Goal: Information Seeking & Learning: Find specific fact

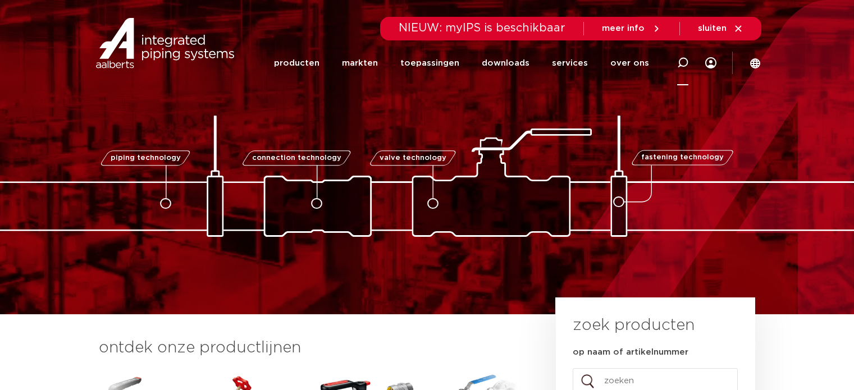
click at [682, 62] on icon at bounding box center [682, 62] width 11 height 11
click at [679, 66] on icon at bounding box center [682, 62] width 13 height 13
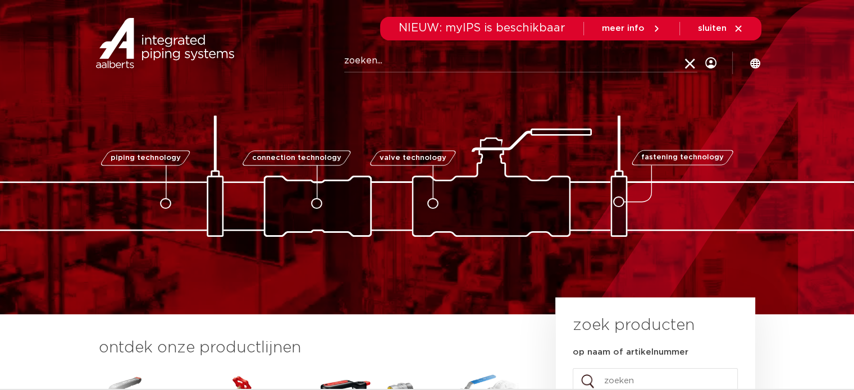
drag, startPoint x: 411, startPoint y: 61, endPoint x: 398, endPoint y: 59, distance: 13.0
click at [411, 61] on input "Zoeken" at bounding box center [520, 61] width 353 height 22
type input "Kuterlite 600"
click button "Zoeken" at bounding box center [0, 0] width 0 height 0
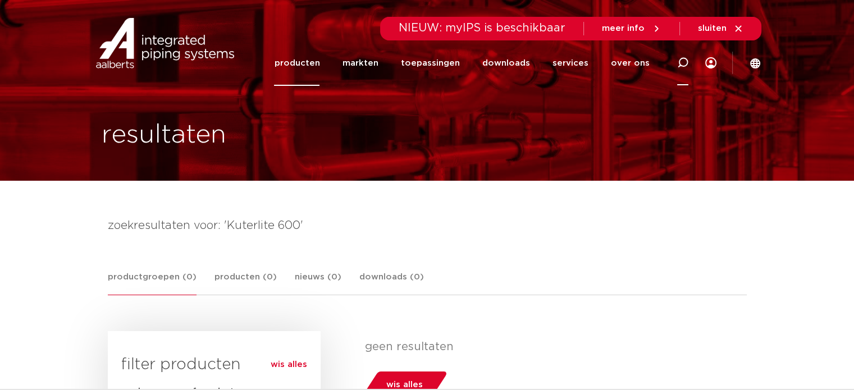
click at [685, 68] on icon at bounding box center [682, 62] width 11 height 11
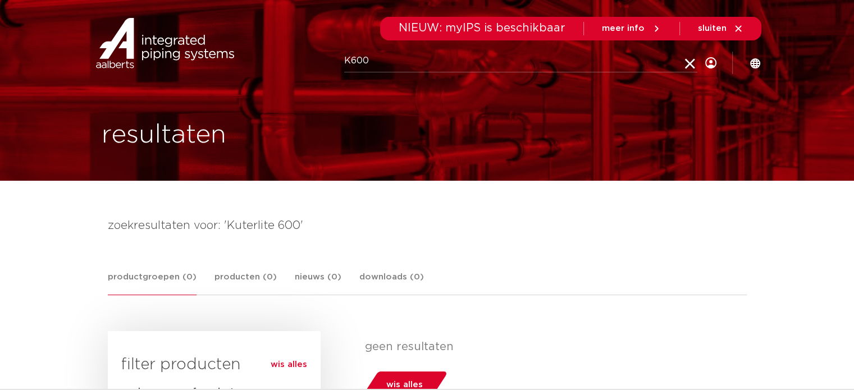
type input "K600"
click button "Zoeken" at bounding box center [0, 0] width 0 height 0
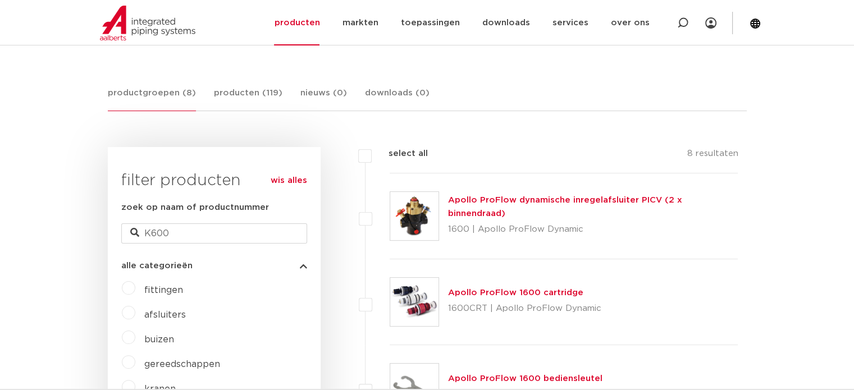
scroll to position [112, 0]
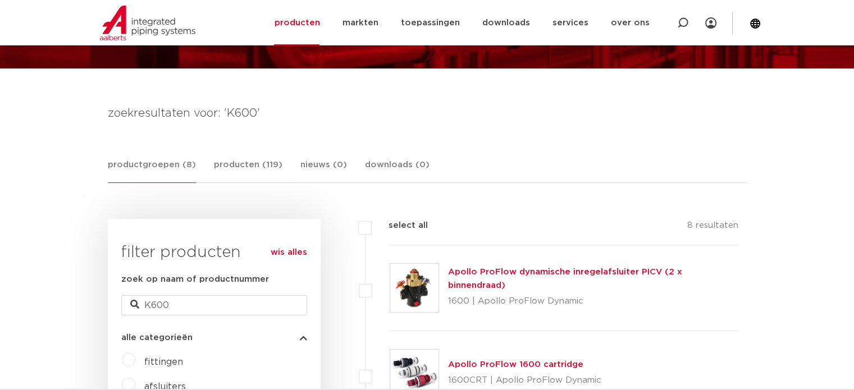
click at [290, 253] on link "wis alles" at bounding box center [289, 252] width 36 height 13
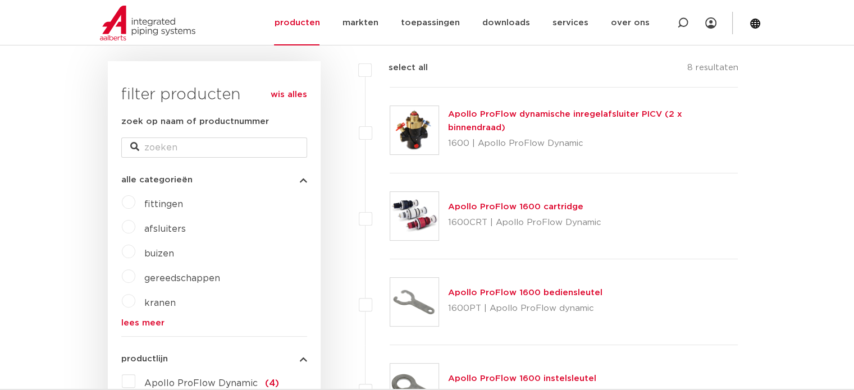
scroll to position [337, 0]
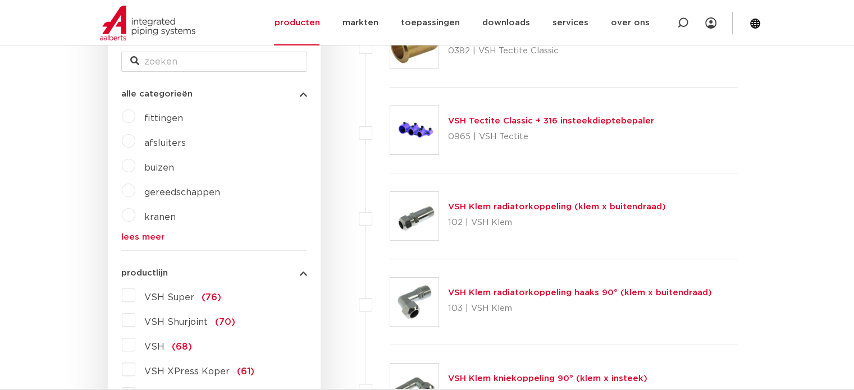
scroll to position [224, 0]
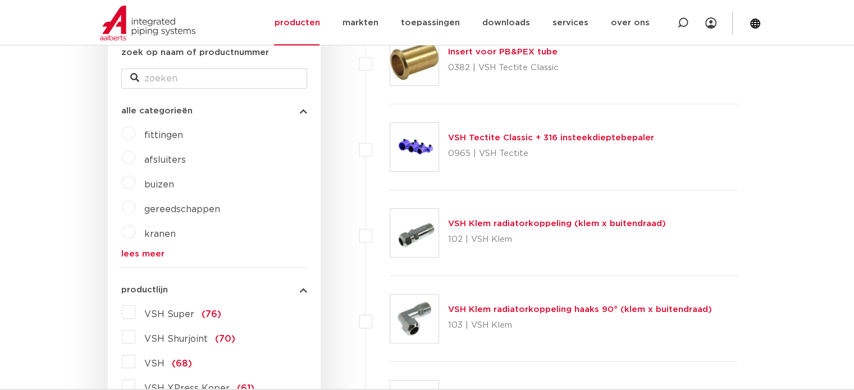
click at [135, 161] on label "afsluiters" at bounding box center [160, 158] width 51 height 18
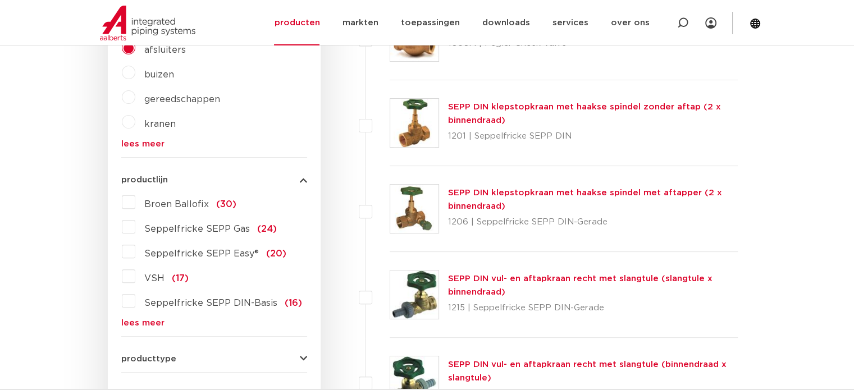
scroll to position [337, 0]
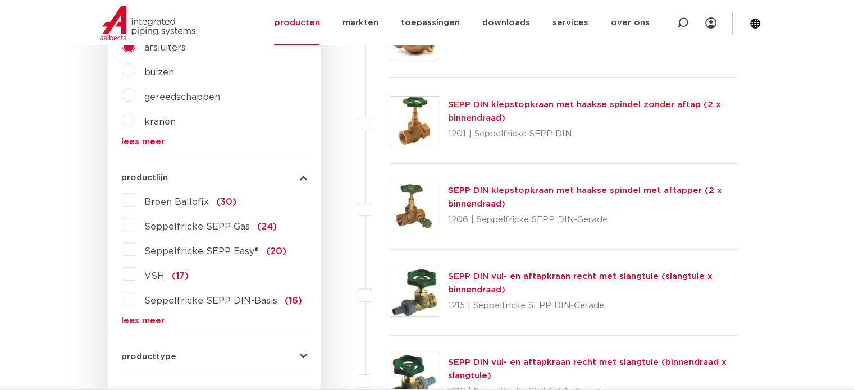
click at [143, 318] on link "lees meer" at bounding box center [214, 321] width 186 height 8
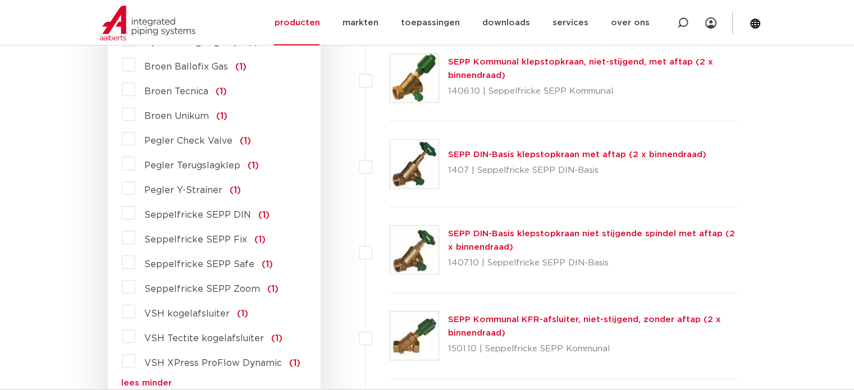
scroll to position [1235, 0]
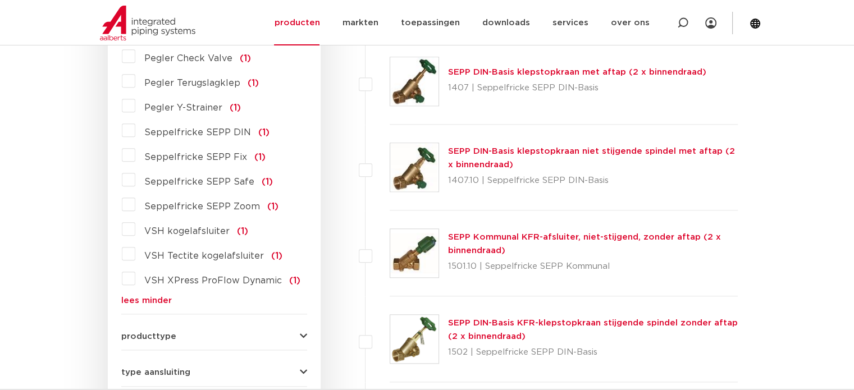
click at [135, 245] on label "VSH Tectite kogelafsluiter (1)" at bounding box center [208, 254] width 147 height 18
click at [0, 0] on input "VSH Tectite kogelafsluiter (1)" at bounding box center [0, 0] width 0 height 0
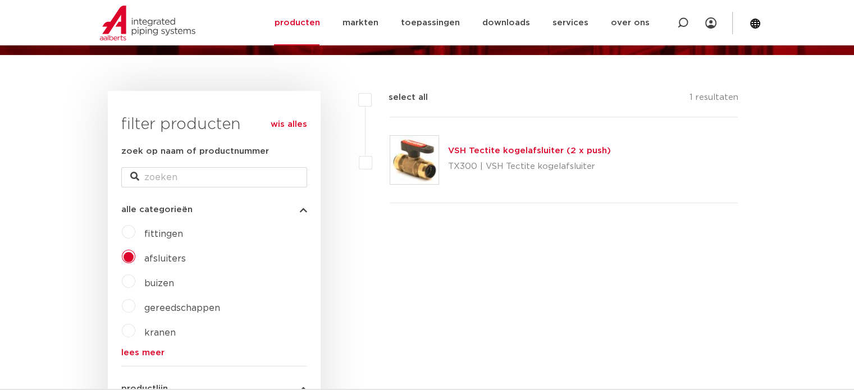
scroll to position [2, 0]
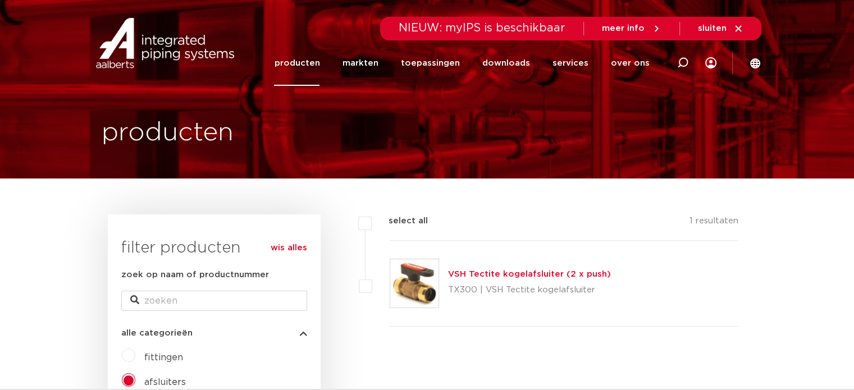
click at [284, 249] on link "wis alles" at bounding box center [289, 247] width 36 height 13
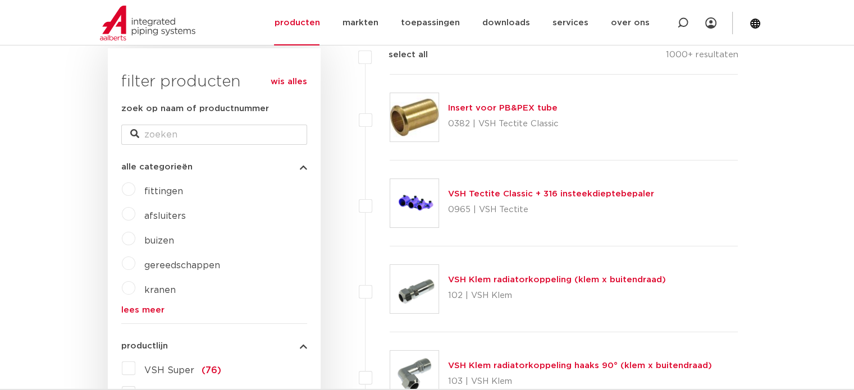
scroll to position [171, 0]
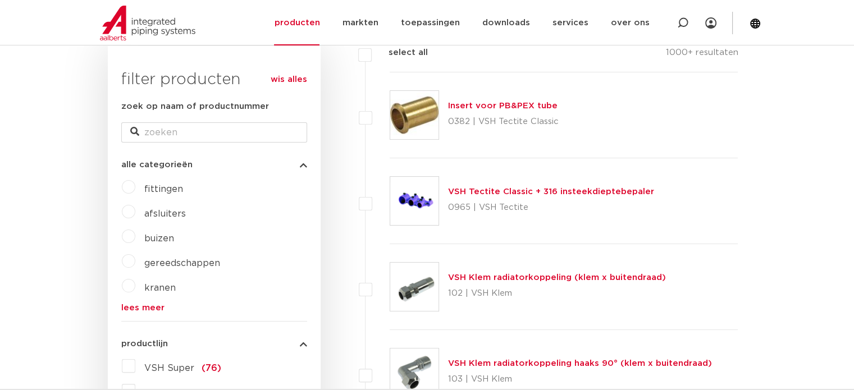
click at [135, 187] on label "fittingen" at bounding box center [159, 187] width 48 height 18
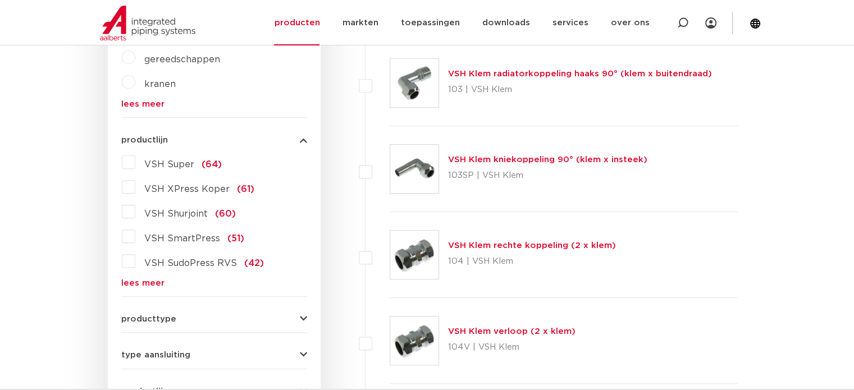
scroll to position [391, 0]
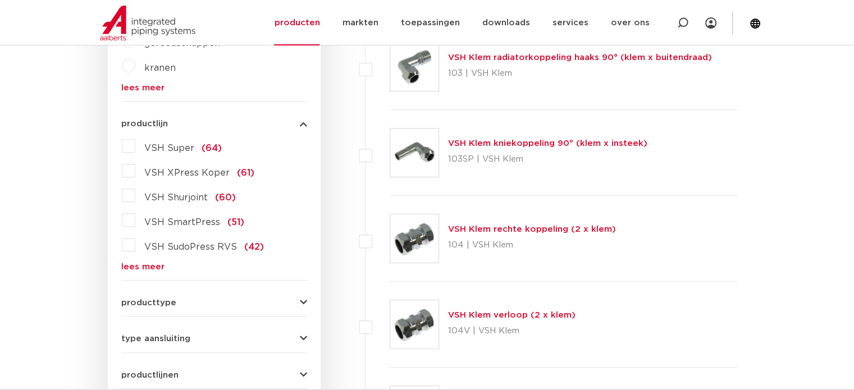
click at [140, 263] on link "lees meer" at bounding box center [214, 267] width 186 height 8
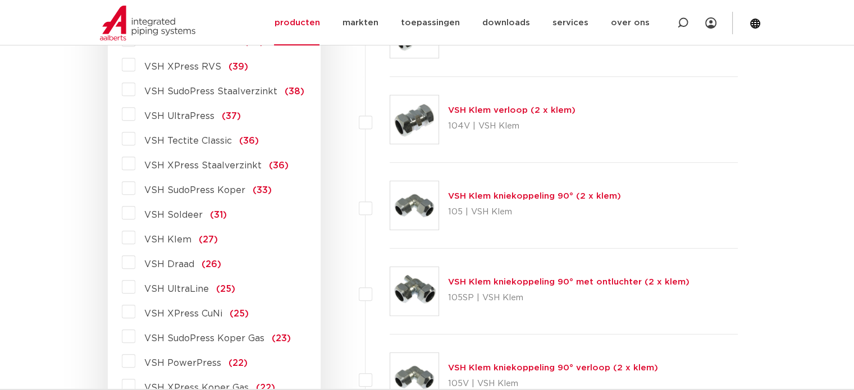
scroll to position [615, 0]
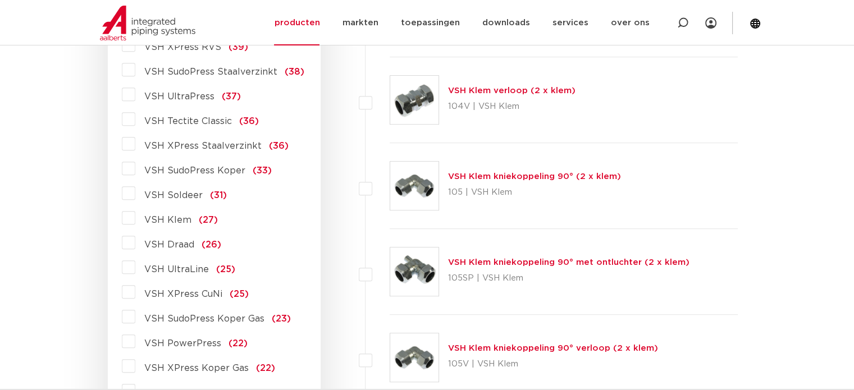
click at [135, 216] on label "VSH Klem (27)" at bounding box center [176, 218] width 83 height 18
click at [0, 0] on input "VSH Klem (27)" at bounding box center [0, 0] width 0 height 0
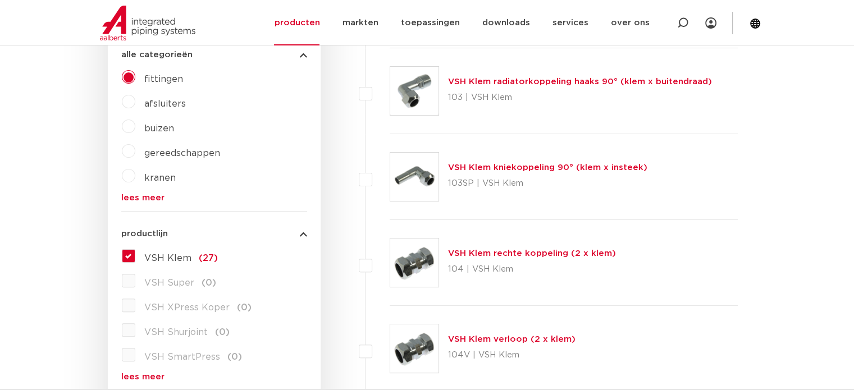
scroll to position [337, 0]
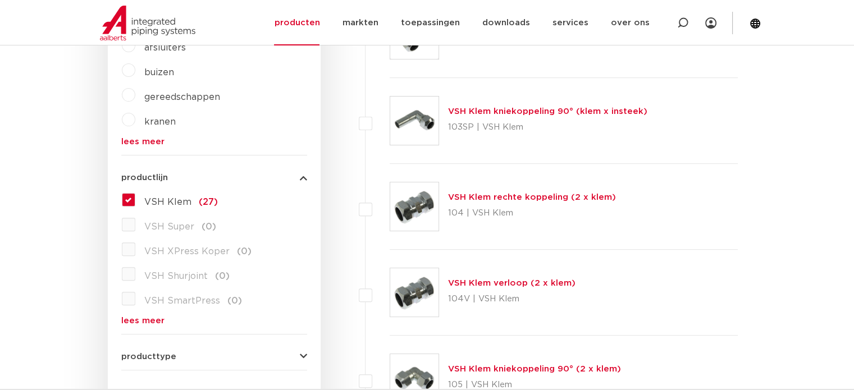
click at [146, 320] on link "lees meer" at bounding box center [214, 321] width 186 height 8
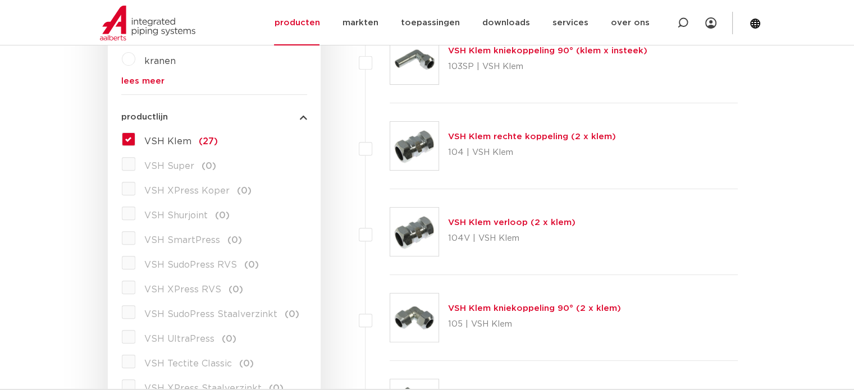
scroll to position [393, 0]
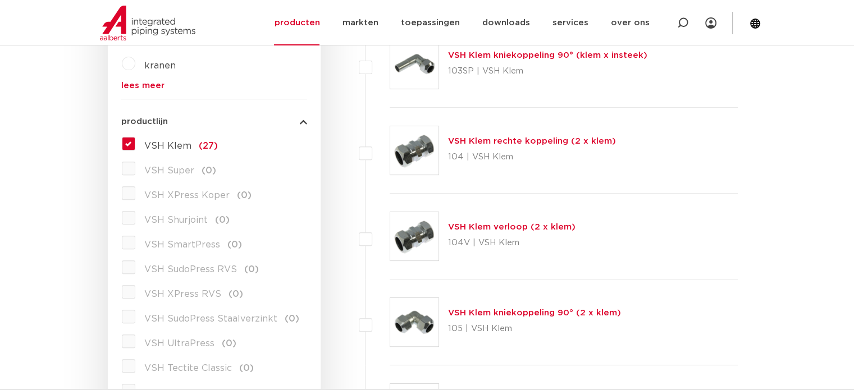
click at [135, 145] on label "VSH Klem (27)" at bounding box center [176, 144] width 83 height 18
click at [0, 0] on input "VSH Klem (27)" at bounding box center [0, 0] width 0 height 0
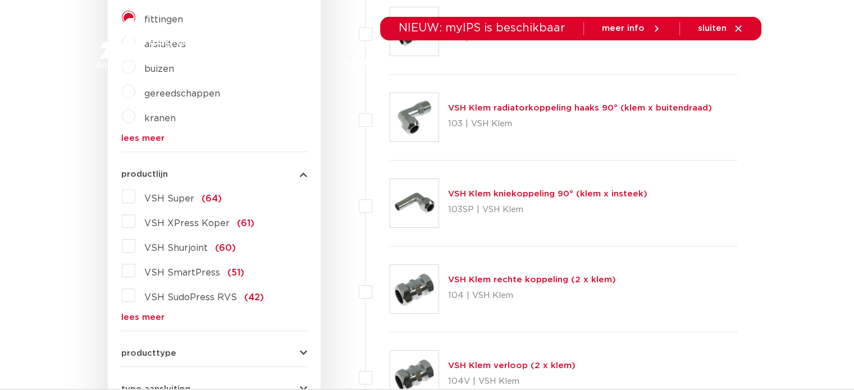
scroll to position [393, 0]
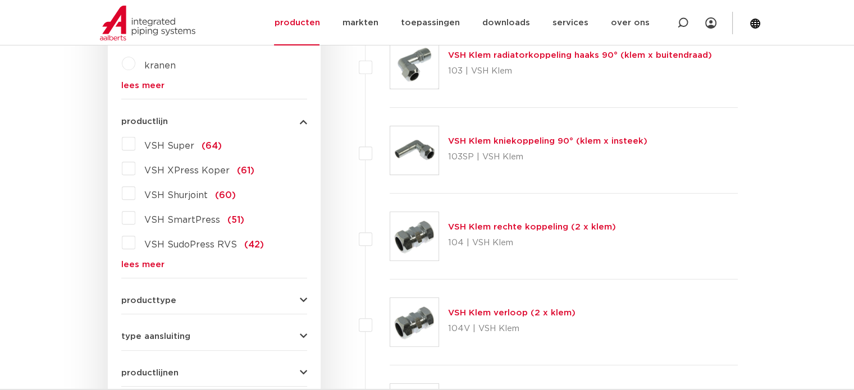
click at [139, 262] on link "lees meer" at bounding box center [214, 264] width 186 height 8
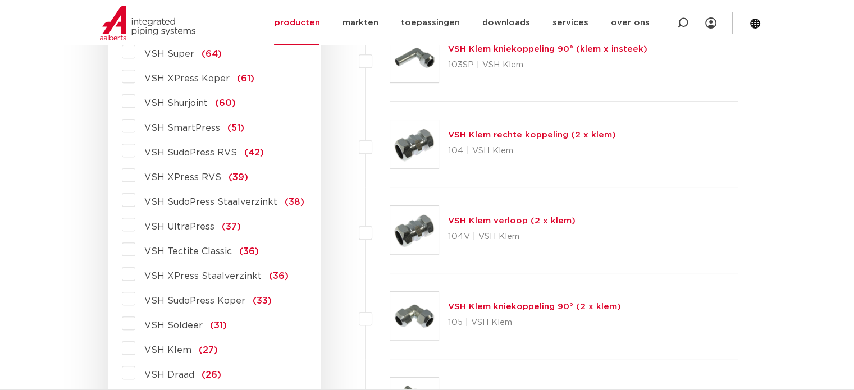
scroll to position [337, 0]
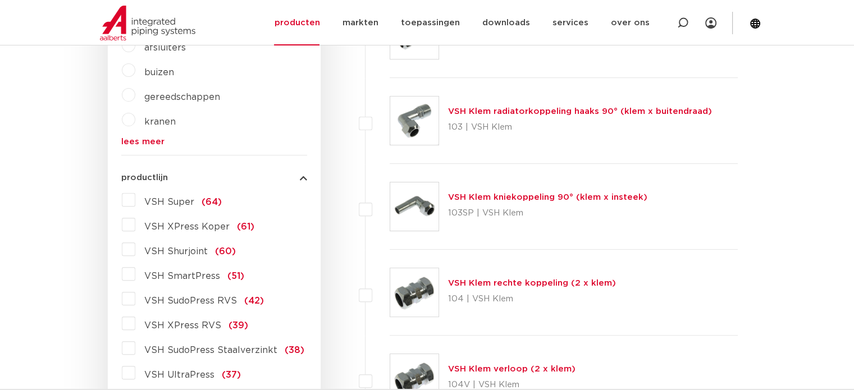
click at [135, 201] on label "VSH Super (64)" at bounding box center [178, 200] width 86 height 18
click at [0, 0] on input "VSH Super (64)" at bounding box center [0, 0] width 0 height 0
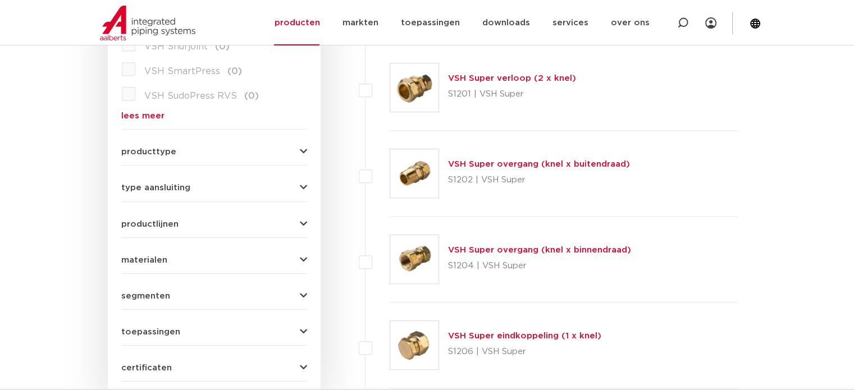
scroll to position [561, 0]
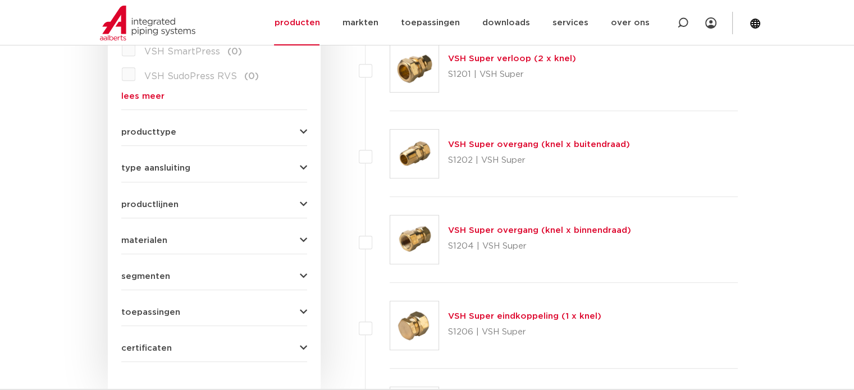
click at [521, 313] on link "VSH Super eindkoppeling (1 x knel)" at bounding box center [524, 316] width 153 height 8
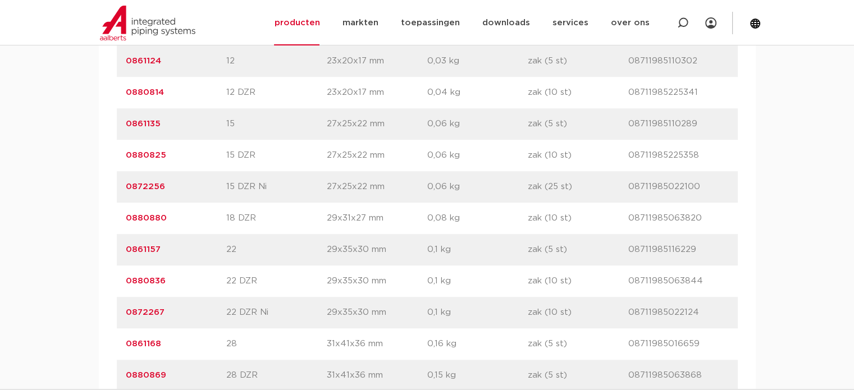
scroll to position [842, 0]
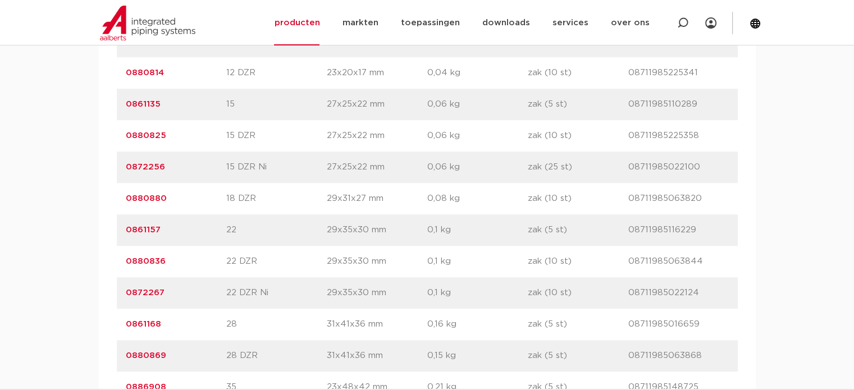
click at [146, 228] on link "0861157" at bounding box center [143, 230] width 35 height 8
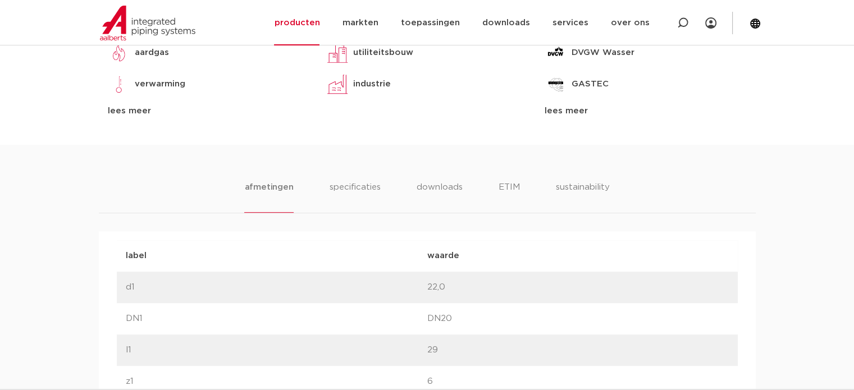
scroll to position [617, 0]
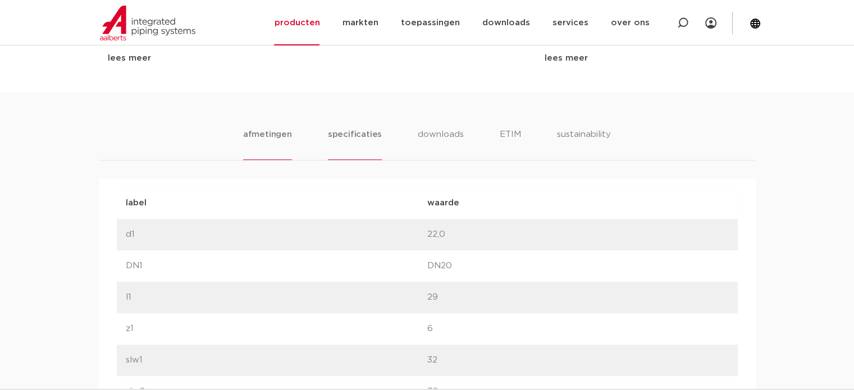
click at [358, 138] on li "specificaties" at bounding box center [355, 144] width 54 height 32
